Goal: Task Accomplishment & Management: Manage account settings

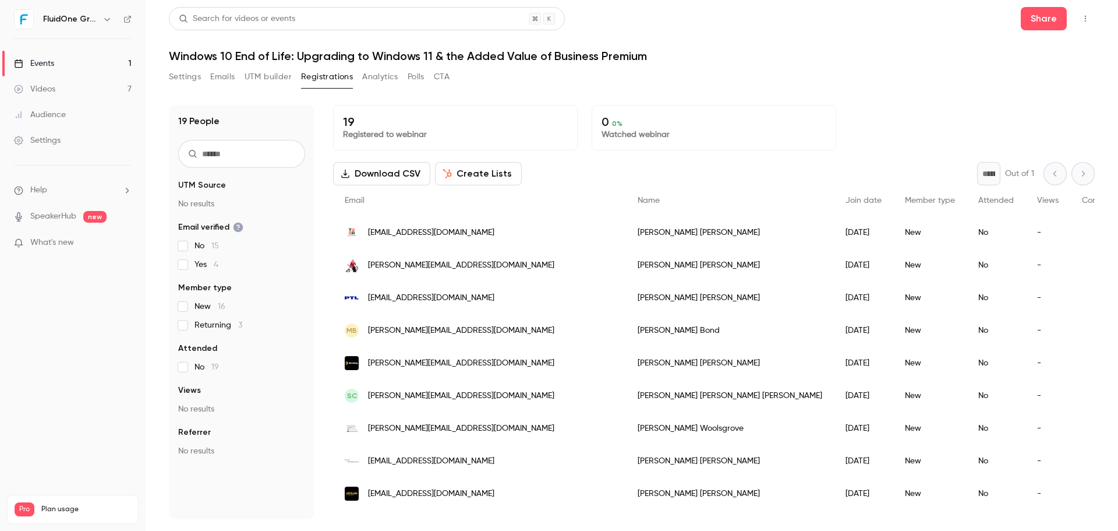
click at [906, 83] on div "Settings Emails UTM builder Registrations Analytics Polls CTA" at bounding box center [632, 79] width 926 height 23
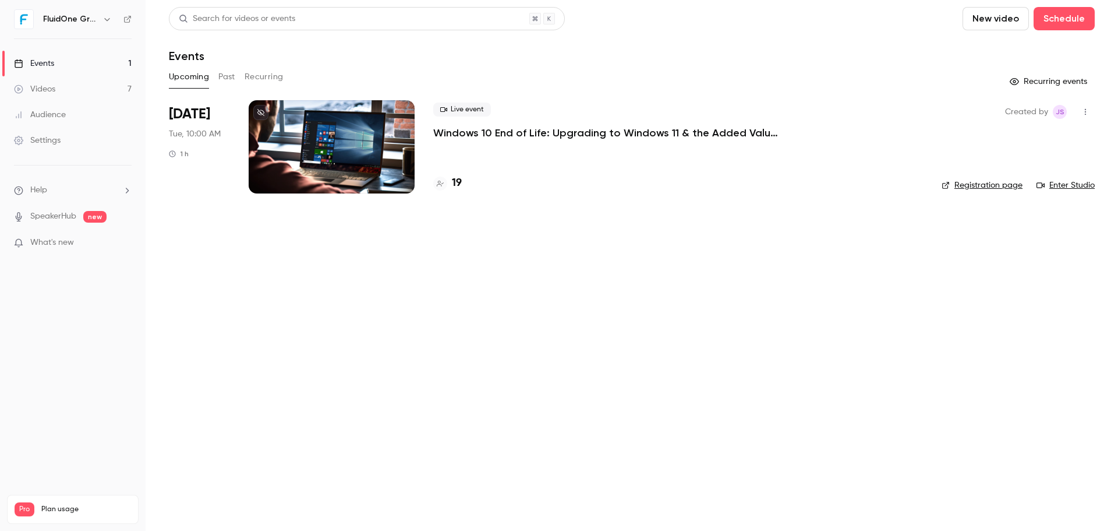
drag, startPoint x: 857, startPoint y: 308, endPoint x: 850, endPoint y: 298, distance: 11.6
click at [858, 308] on main "Search for videos or events New video Schedule Events Upcoming Past Recurring R…" at bounding box center [632, 265] width 973 height 531
click at [1056, 184] on link "Enter Studio" at bounding box center [1066, 185] width 58 height 12
click at [973, 517] on main "Search for videos or events New video Schedule Events Upcoming Past Recurring R…" at bounding box center [632, 265] width 973 height 531
click at [952, 362] on main "Search for videos or events New video Schedule Events Upcoming Past Recurring R…" at bounding box center [632, 265] width 973 height 531
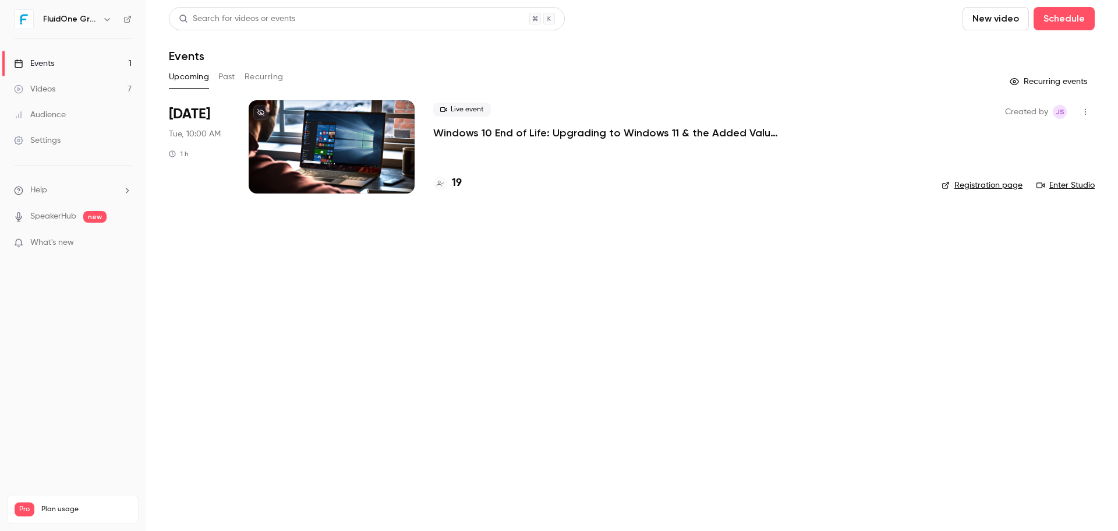
click at [547, 132] on p "Windows 10 End of Life: Upgrading to Windows 11 & the Added Value of Business P…" at bounding box center [607, 133] width 349 height 14
drag, startPoint x: 811, startPoint y: 309, endPoint x: 702, endPoint y: 247, distance: 124.7
click at [770, 289] on main "Search for videos or events New video Schedule Events Upcoming Past Recurring R…" at bounding box center [632, 265] width 973 height 531
click at [860, 402] on main "Search for videos or events New video Schedule Events Upcoming Past Recurring R…" at bounding box center [632, 265] width 973 height 531
click at [648, 35] on header "Search for videos or events New video Schedule Events" at bounding box center [632, 35] width 926 height 56
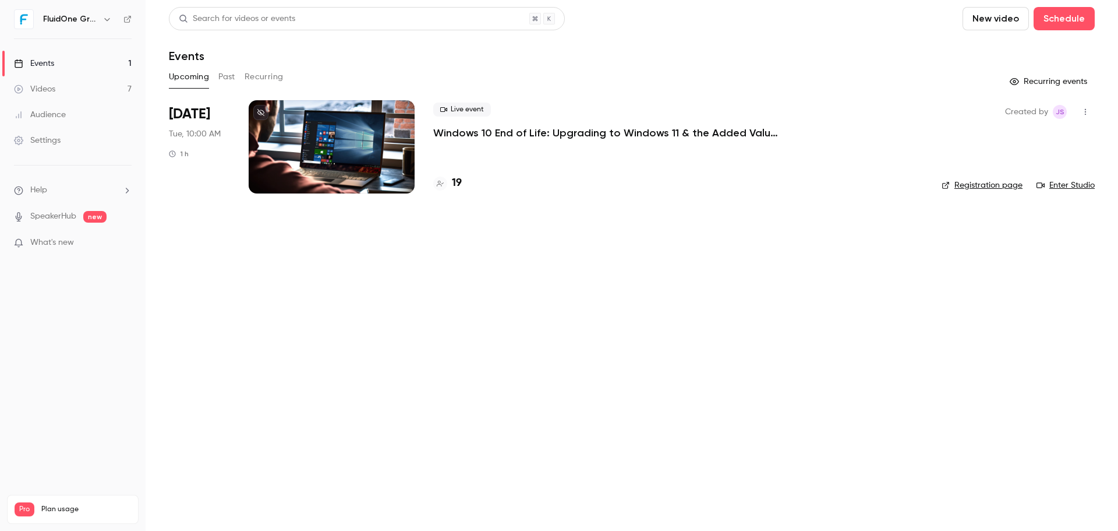
click at [862, 307] on main "Search for videos or events New video Schedule Events Upcoming Past Recurring R…" at bounding box center [632, 265] width 973 height 531
click at [556, 246] on main "Search for videos or events New video Schedule Events Upcoming Past Recurring R…" at bounding box center [632, 265] width 973 height 531
click at [540, 273] on main "Search for videos or events New video Schedule Events Upcoming Past Recurring R…" at bounding box center [632, 265] width 973 height 531
drag, startPoint x: 681, startPoint y: 23, endPoint x: 630, endPoint y: 20, distance: 50.8
click at [667, 23] on div "Search for videos or events New video Schedule" at bounding box center [632, 18] width 926 height 23
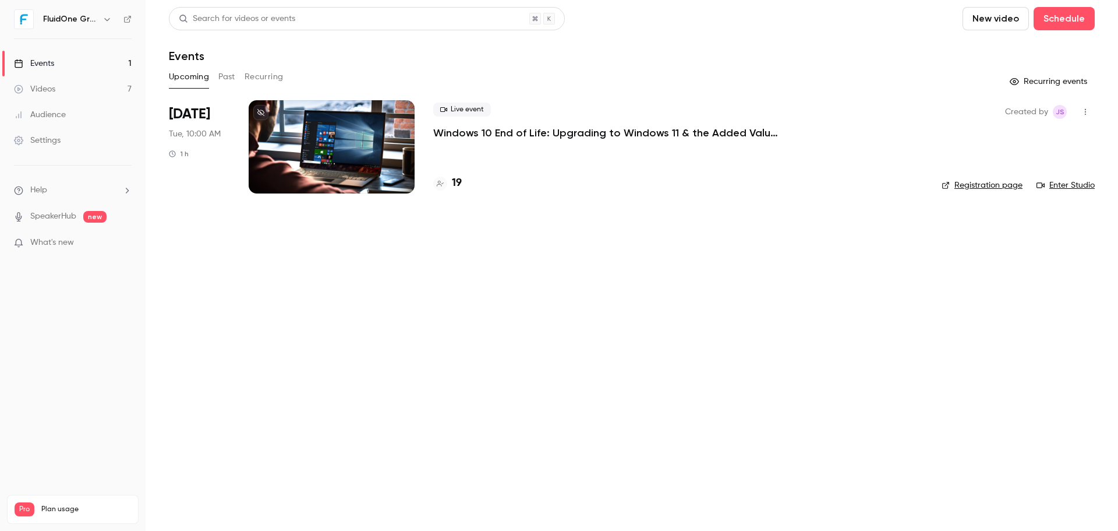
click at [515, 270] on main "Search for videos or events New video Schedule Events Upcoming Past Recurring R…" at bounding box center [632, 265] width 973 height 531
click at [461, 185] on h4 "19" at bounding box center [457, 183] width 10 height 16
drag, startPoint x: 758, startPoint y: 66, endPoint x: 339, endPoint y: 41, distance: 419.5
click at [754, 68] on div "Search for videos or events New video Schedule Events Upcoming Past Recurring R…" at bounding box center [632, 107] width 926 height 200
click at [455, 184] on h4 "19" at bounding box center [457, 183] width 10 height 16
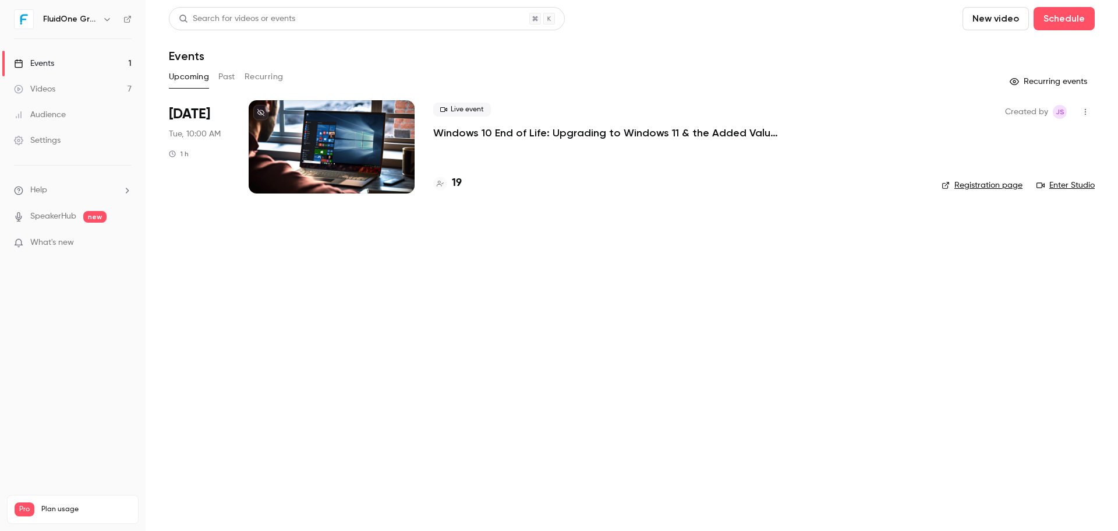
click at [832, 376] on main "Search for videos or events New video Schedule Events Upcoming Past Recurring R…" at bounding box center [632, 265] width 973 height 531
